Goal: Information Seeking & Learning: Learn about a topic

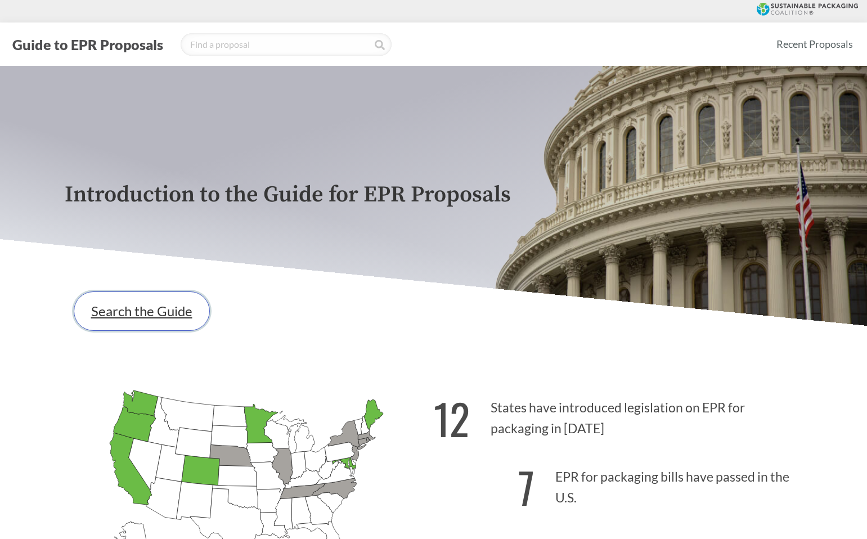
click at [161, 323] on link "Search the Guide" at bounding box center [142, 311] width 136 height 39
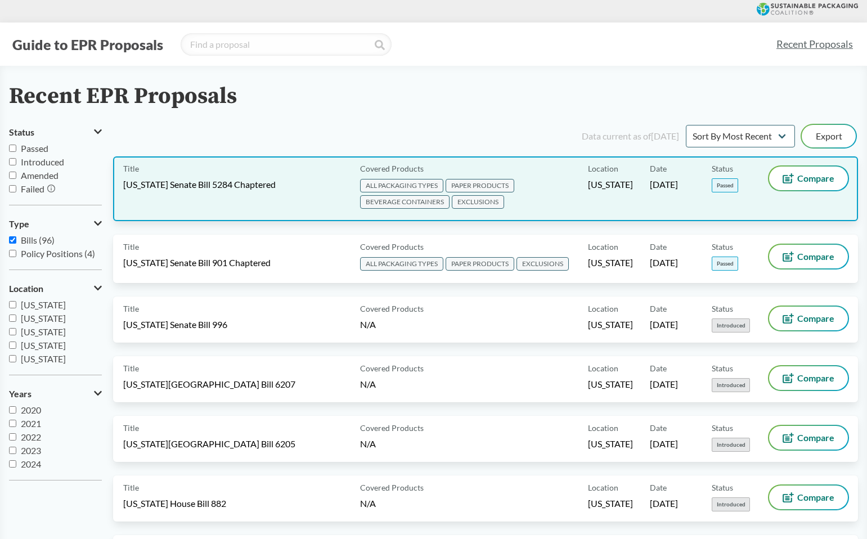
click at [183, 187] on span "[US_STATE] Senate Bill 5284 Chaptered" at bounding box center [199, 184] width 153 height 12
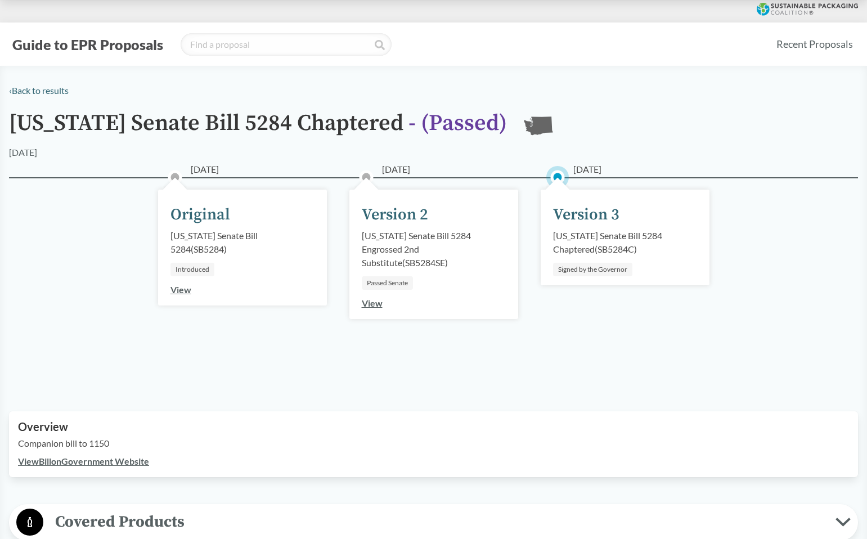
click at [571, 211] on div "Version 3" at bounding box center [586, 215] width 66 height 24
click at [576, 231] on div "[US_STATE] Senate Bill 5284 Chaptered ( SB5284C )" at bounding box center [625, 242] width 144 height 27
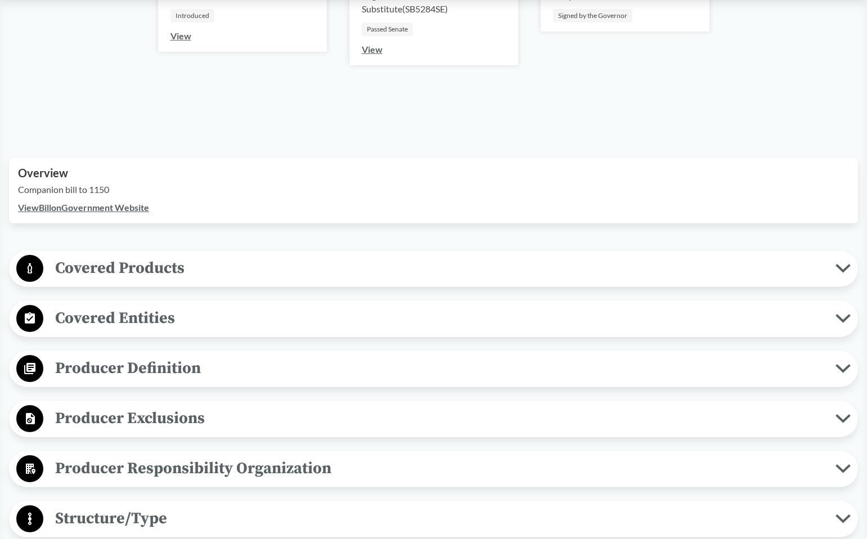
scroll to position [258, 0]
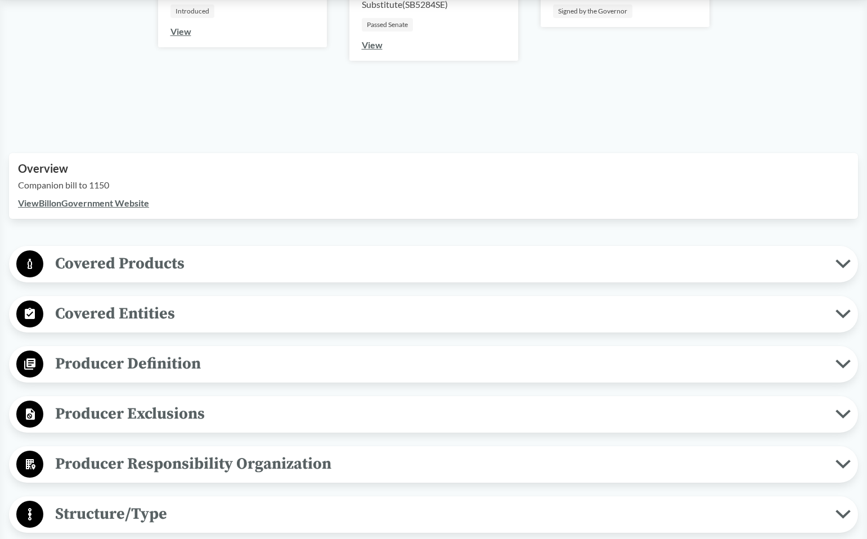
click at [536, 256] on span "Covered Products" at bounding box center [439, 263] width 793 height 25
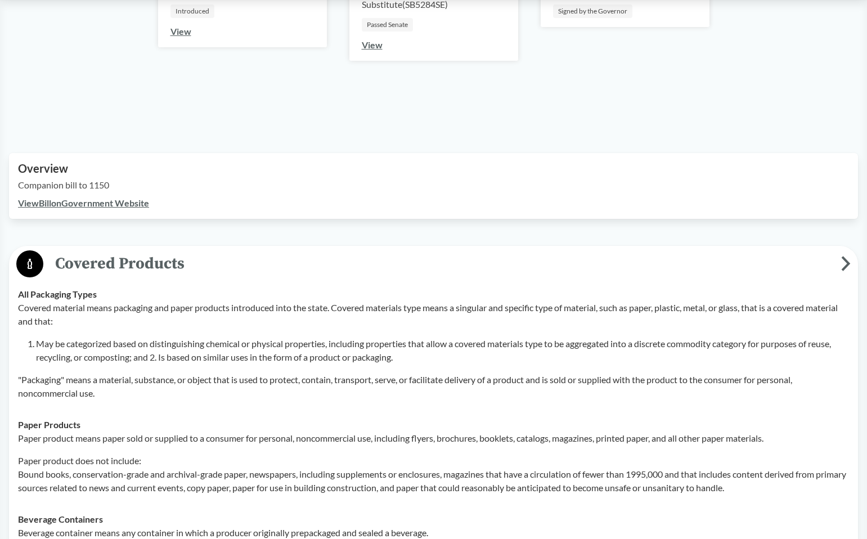
click at [536, 256] on span "Covered Products" at bounding box center [442, 263] width 798 height 25
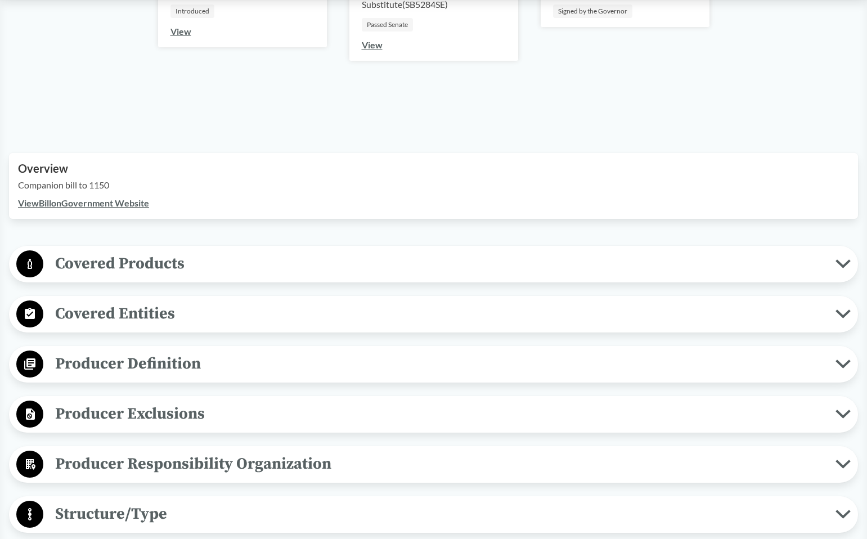
click at [124, 201] on link "View Bill on Government Website" at bounding box center [83, 203] width 131 height 11
click at [195, 268] on span "Covered Products" at bounding box center [439, 263] width 793 height 25
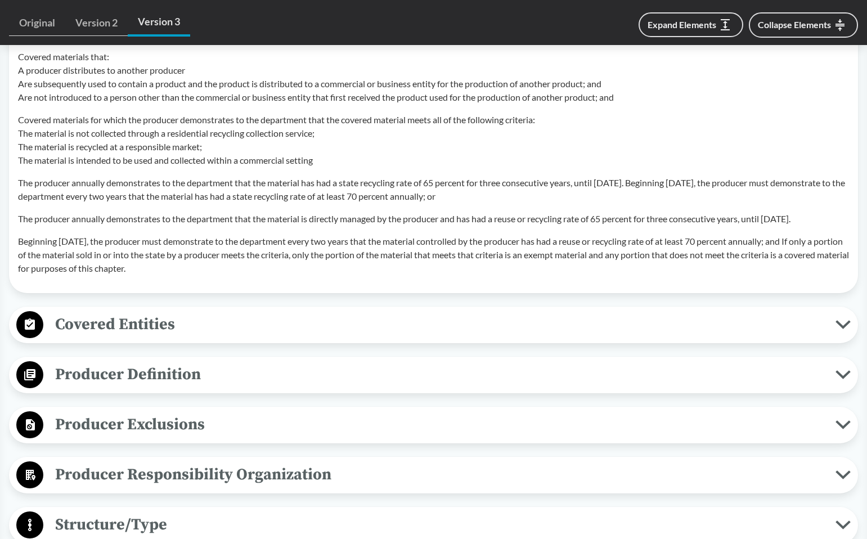
scroll to position [1190, 0]
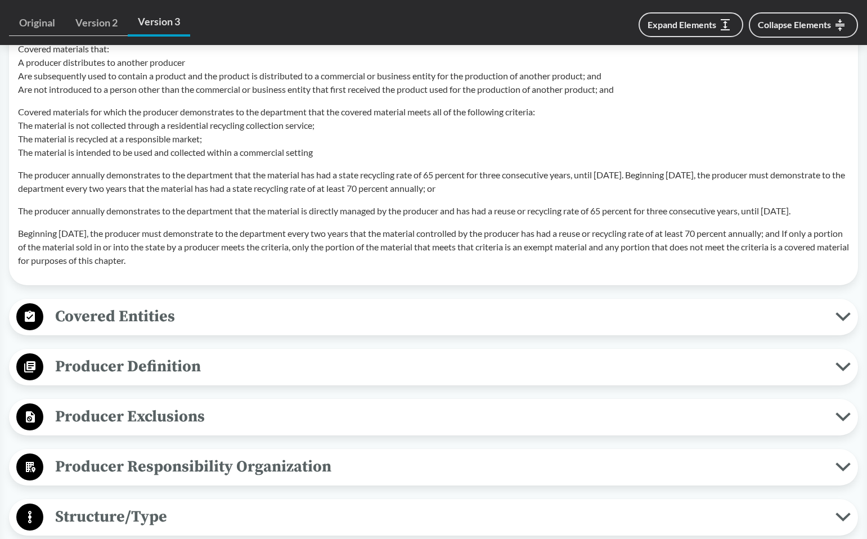
click at [146, 319] on span "Covered Entities" at bounding box center [439, 316] width 793 height 25
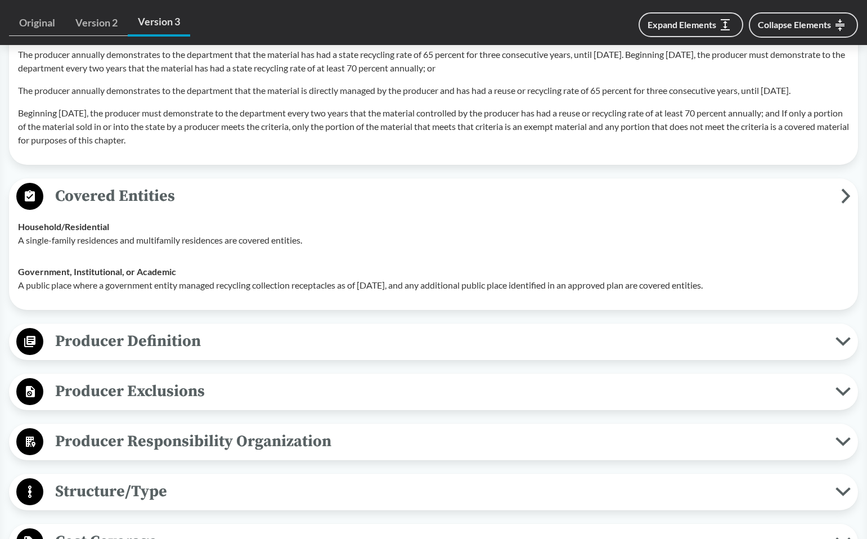
scroll to position [1335, 0]
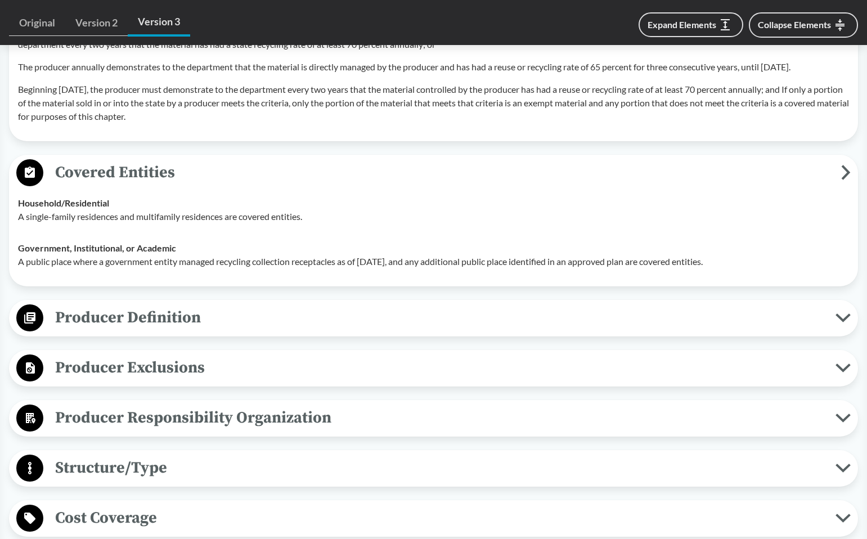
click at [142, 330] on span "Producer Definition" at bounding box center [439, 317] width 793 height 25
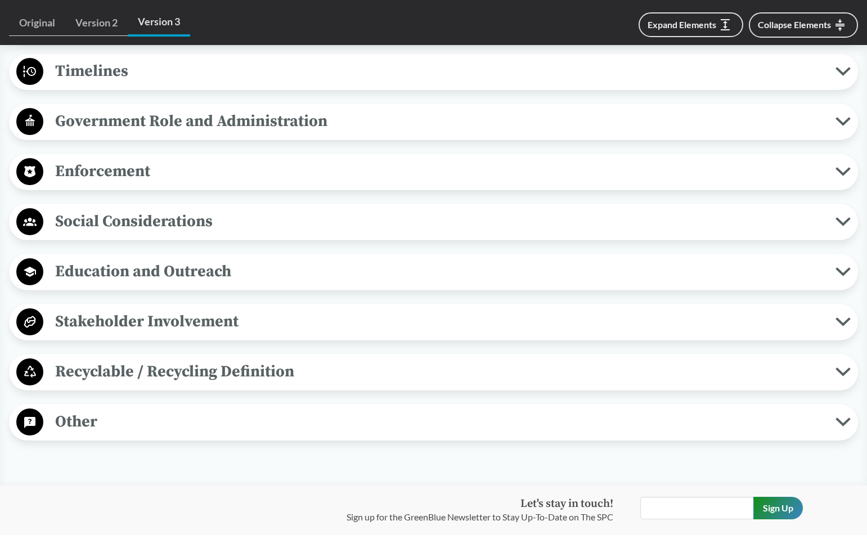
scroll to position [2714, 0]
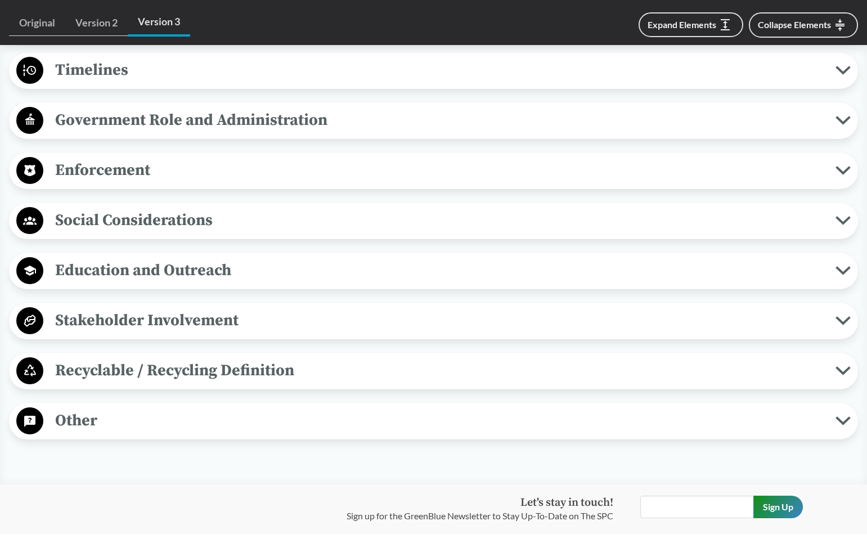
click at [115, 383] on span "Recyclable / Recycling Definition" at bounding box center [439, 370] width 793 height 25
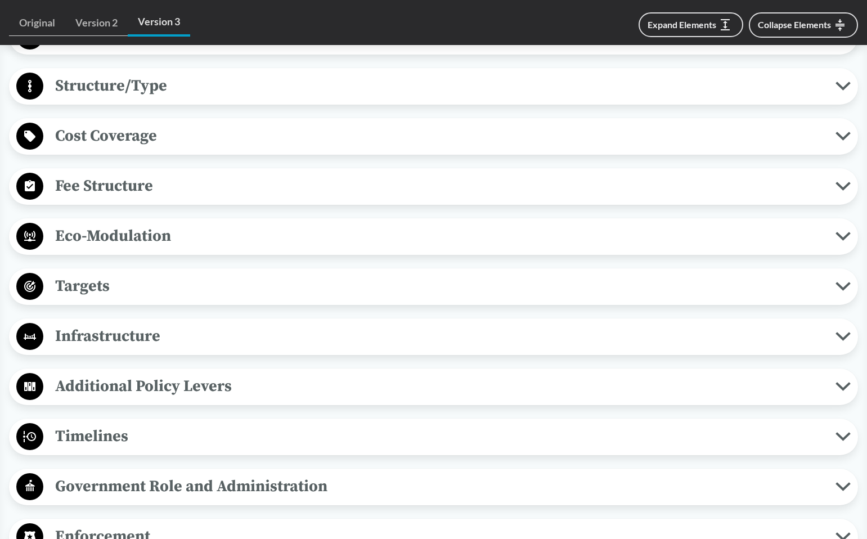
scroll to position [2183, 0]
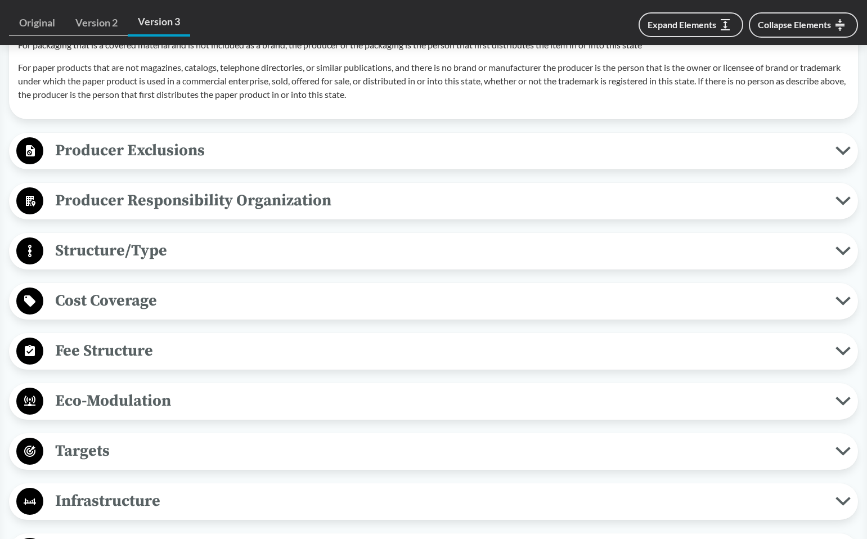
click at [104, 263] on span "Structure/Type" at bounding box center [439, 250] width 793 height 25
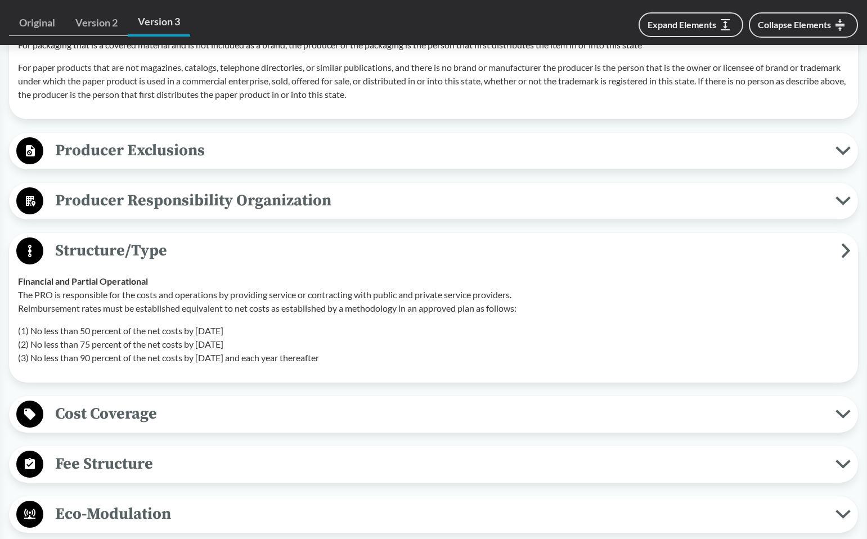
click at [102, 263] on span "Structure/Type" at bounding box center [442, 250] width 798 height 25
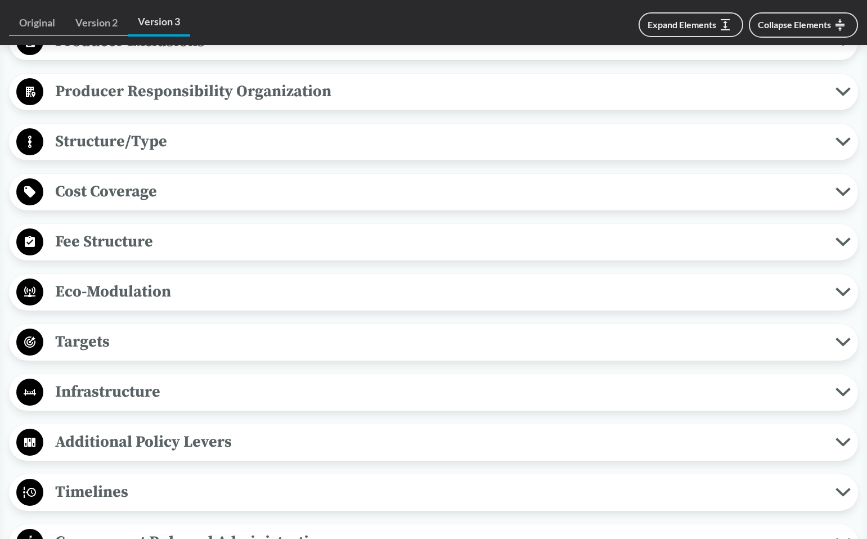
scroll to position [2298, 0]
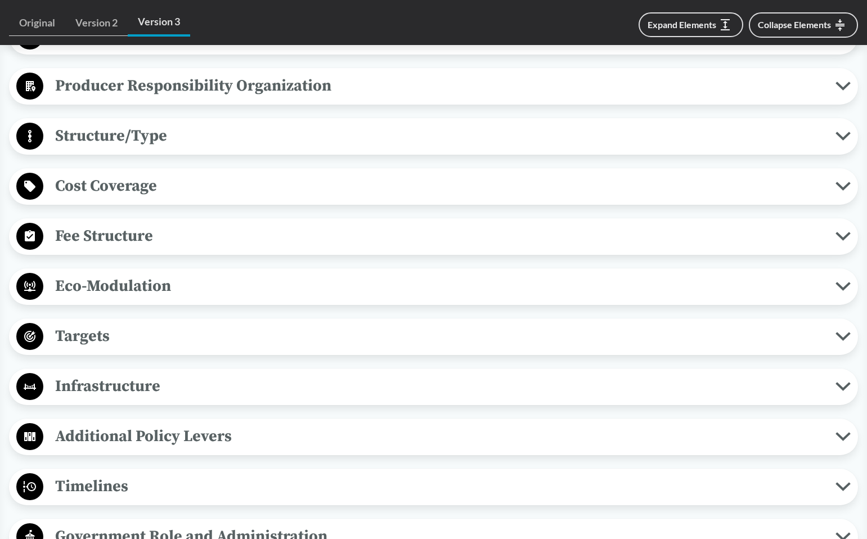
click at [90, 249] on span "Fee Structure" at bounding box center [439, 235] width 793 height 25
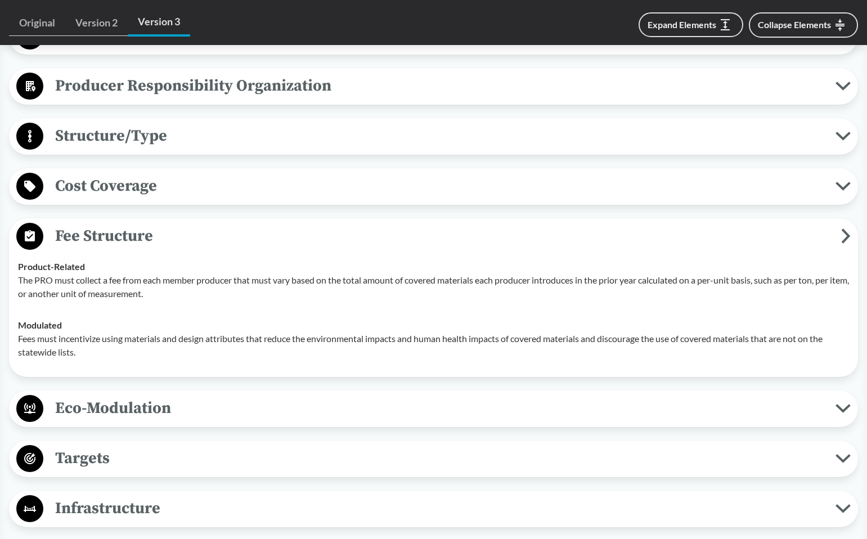
click at [90, 249] on span "Fee Structure" at bounding box center [442, 235] width 798 height 25
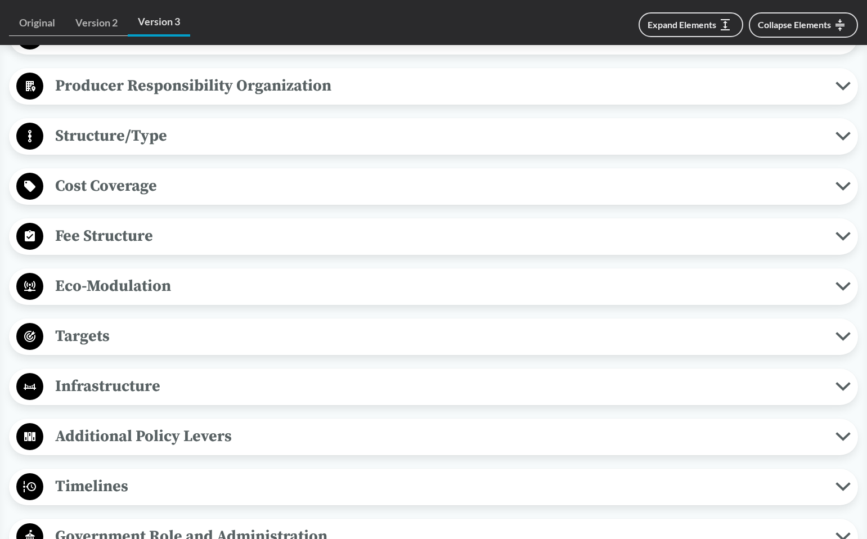
click at [102, 299] on span "Eco-Modulation" at bounding box center [439, 286] width 793 height 25
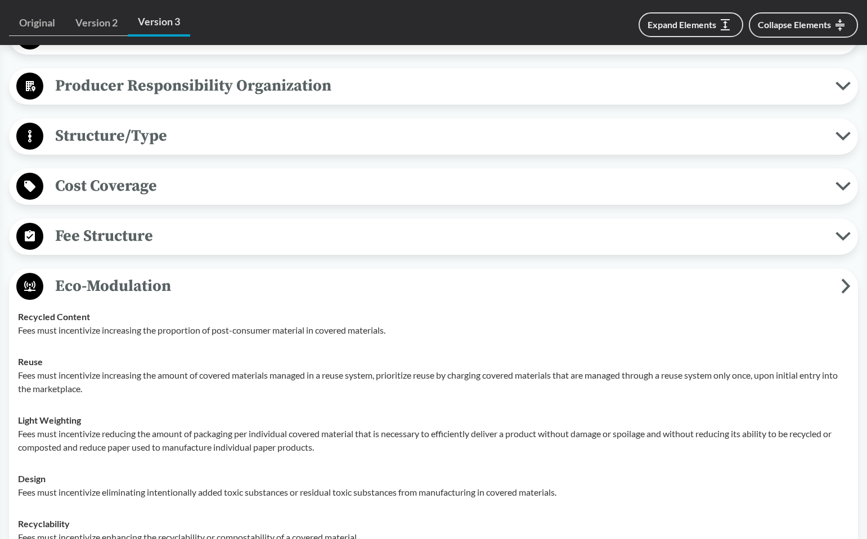
click at [102, 299] on span "Eco-Modulation" at bounding box center [442, 286] width 798 height 25
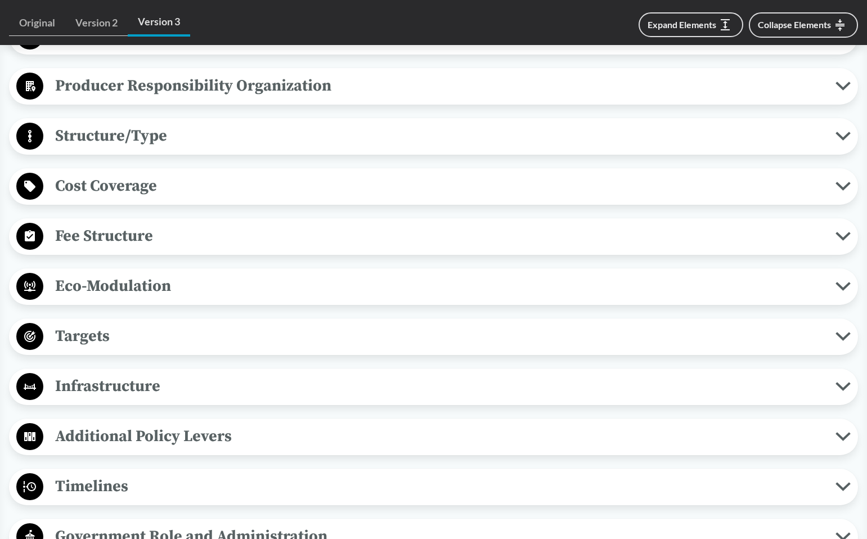
click at [95, 347] on span "Targets" at bounding box center [439, 336] width 793 height 25
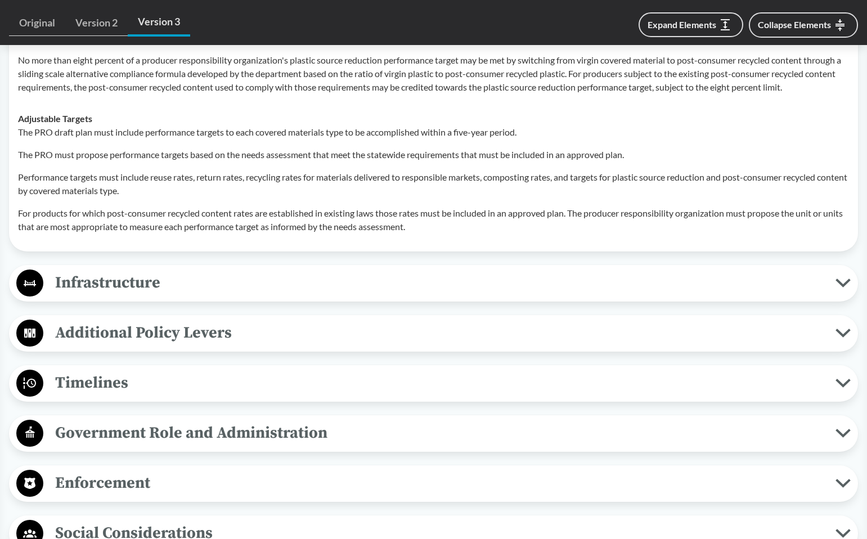
scroll to position [2758, 0]
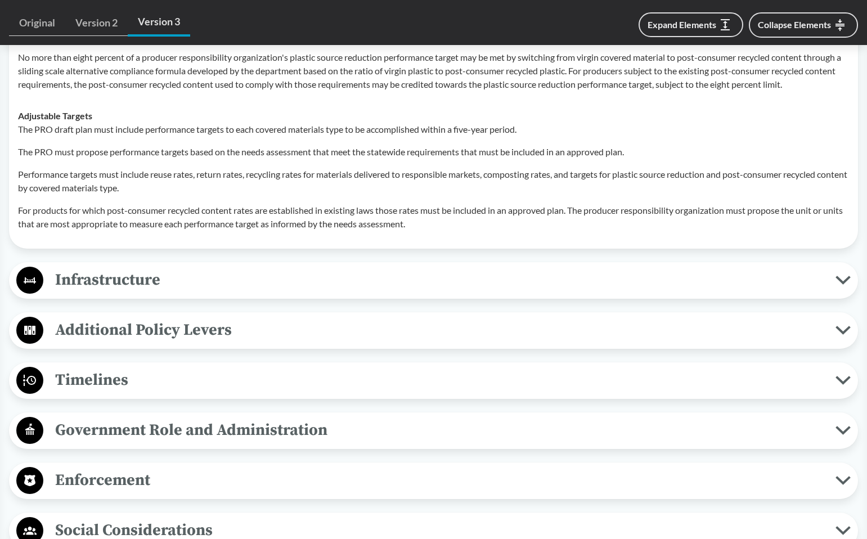
click at [82, 388] on span "Timelines" at bounding box center [439, 380] width 793 height 25
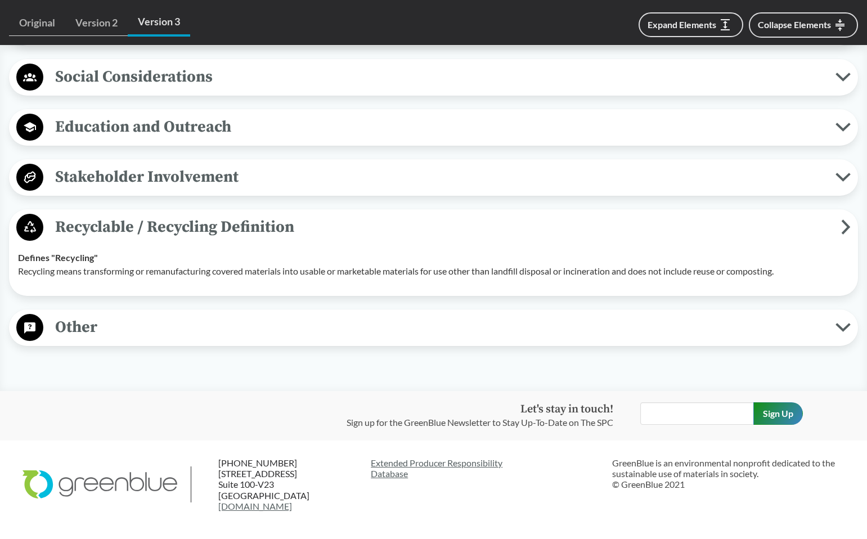
scroll to position [3435, 0]
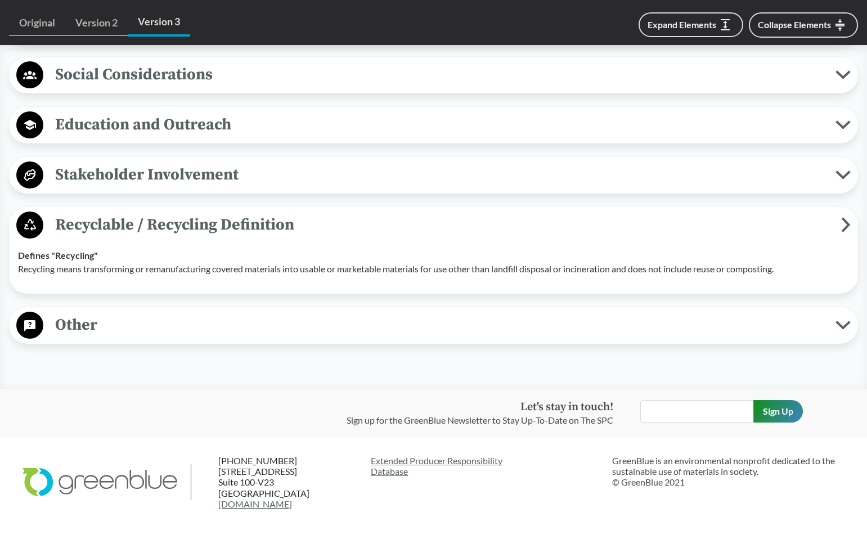
click at [117, 332] on span "Other" at bounding box center [439, 324] width 793 height 25
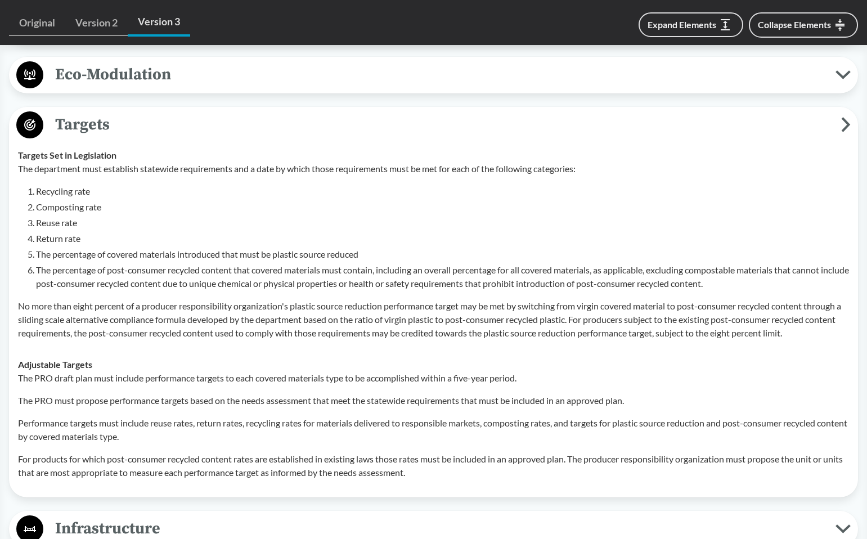
scroll to position [2510, 0]
click at [105, 129] on span "Targets" at bounding box center [442, 123] width 798 height 25
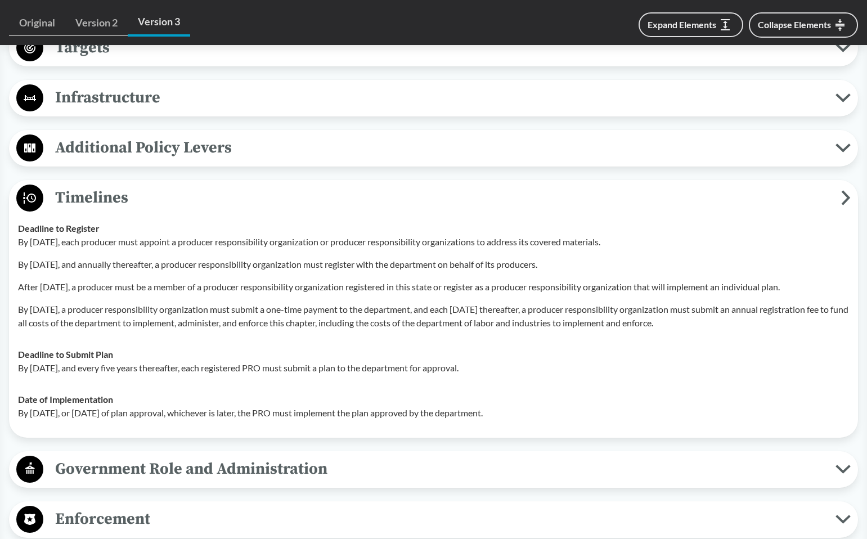
scroll to position [2593, 0]
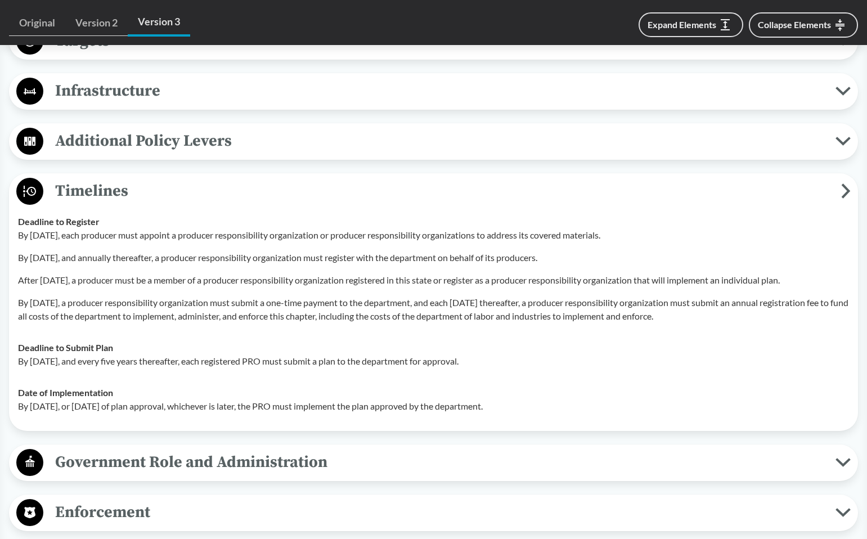
click at [411, 53] on span "Targets" at bounding box center [439, 40] width 793 height 25
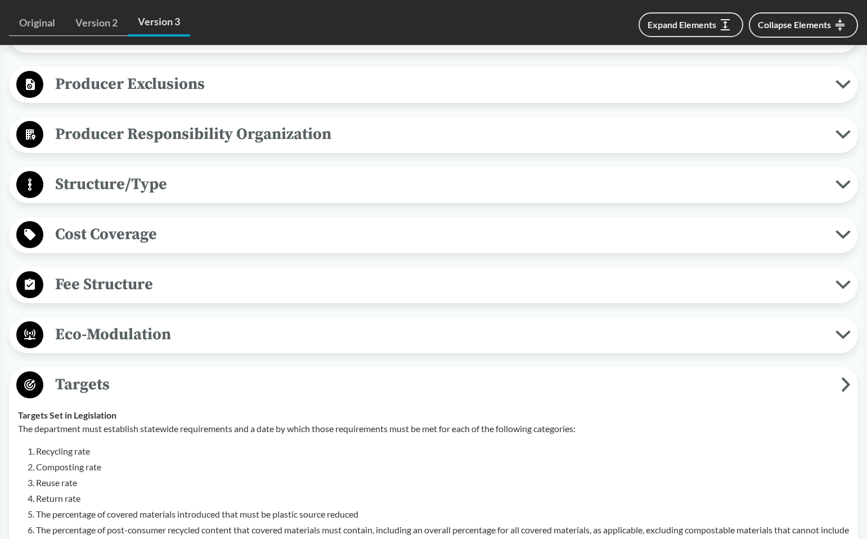
scroll to position [2274, 0]
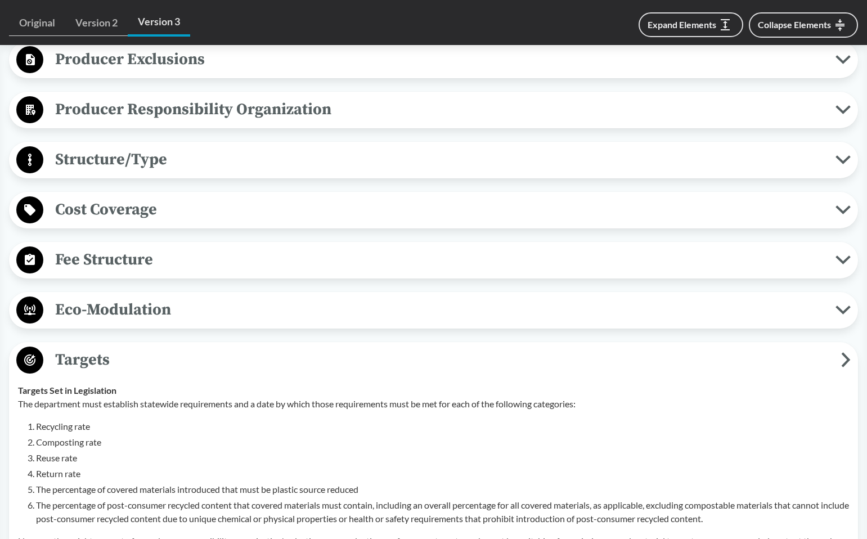
click at [77, 314] on span "Eco-Modulation" at bounding box center [439, 309] width 793 height 25
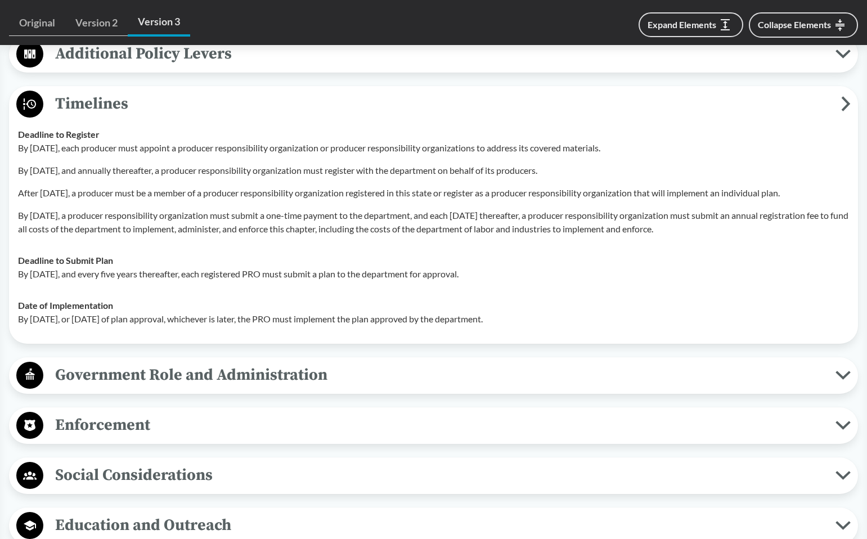
scroll to position [3337, 0]
click at [244, 325] on p "By [DATE], or [DATE] of plan approval, whichever is later, the PRO must impleme…" at bounding box center [433, 319] width 831 height 14
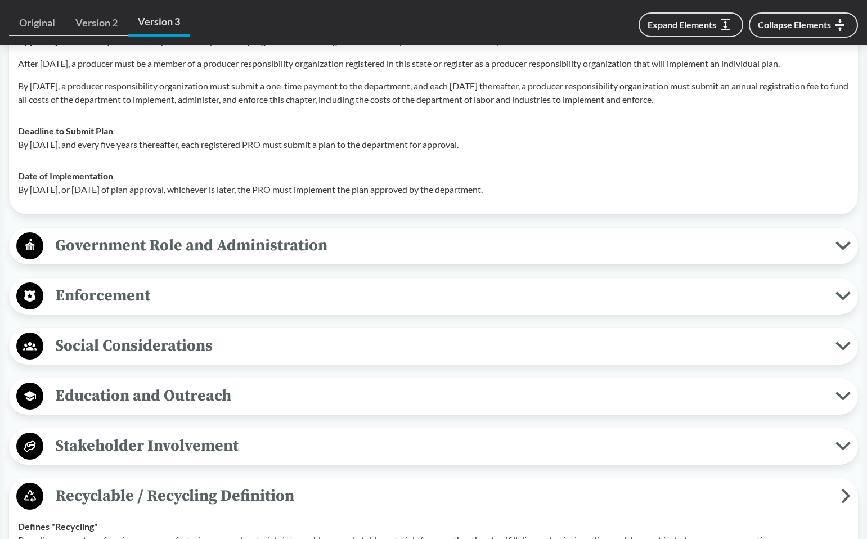
scroll to position [3468, 0]
